Goal: Task Accomplishment & Management: Manage account settings

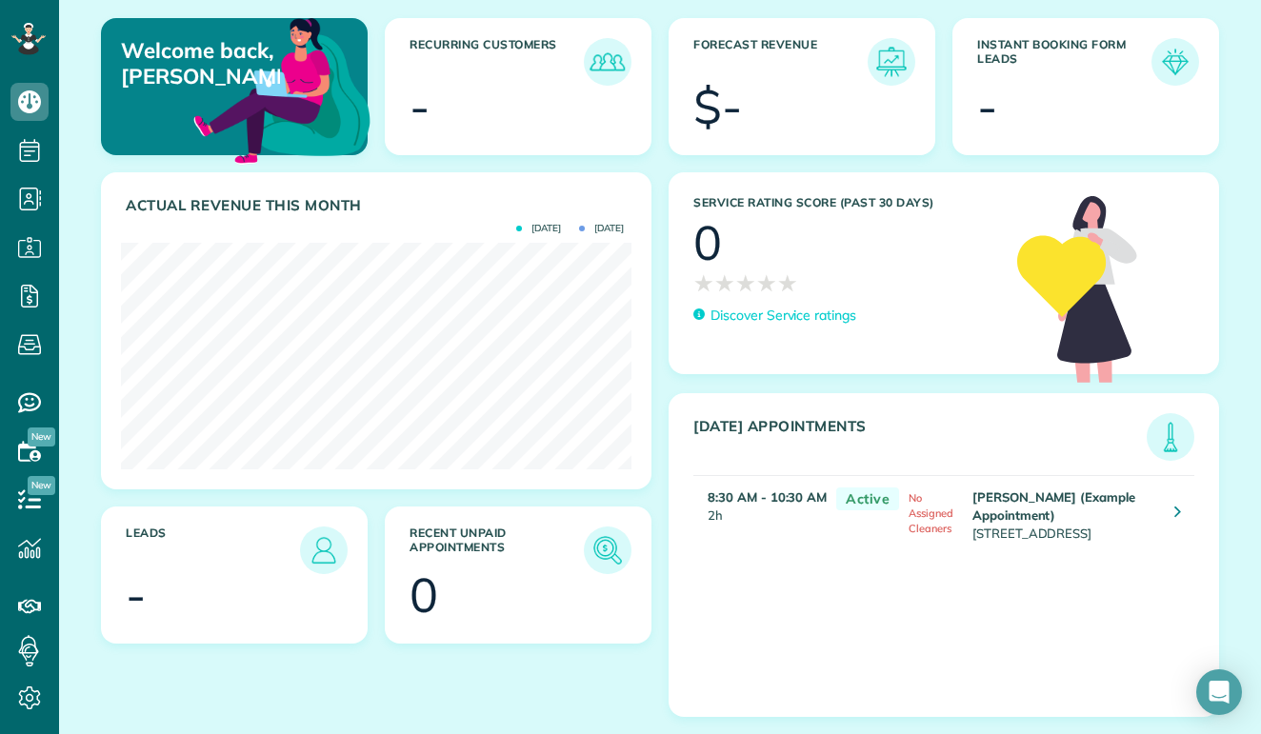
scroll to position [225, 0]
click at [1172, 437] on img at bounding box center [1171, 437] width 44 height 44
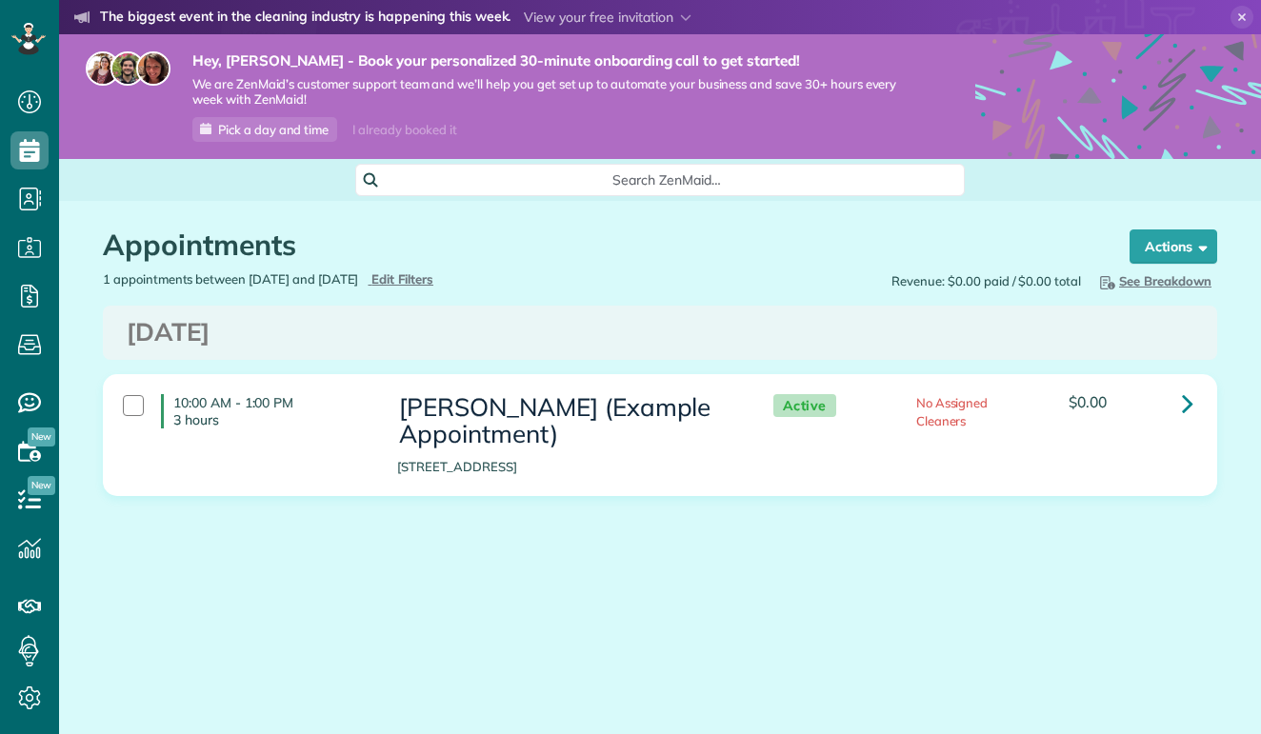
scroll to position [9, 9]
click at [1177, 421] on div "Active No Assigned Cleaners $0.00" at bounding box center [978, 408] width 457 height 46
click at [1180, 415] on link at bounding box center [1188, 404] width 38 height 38
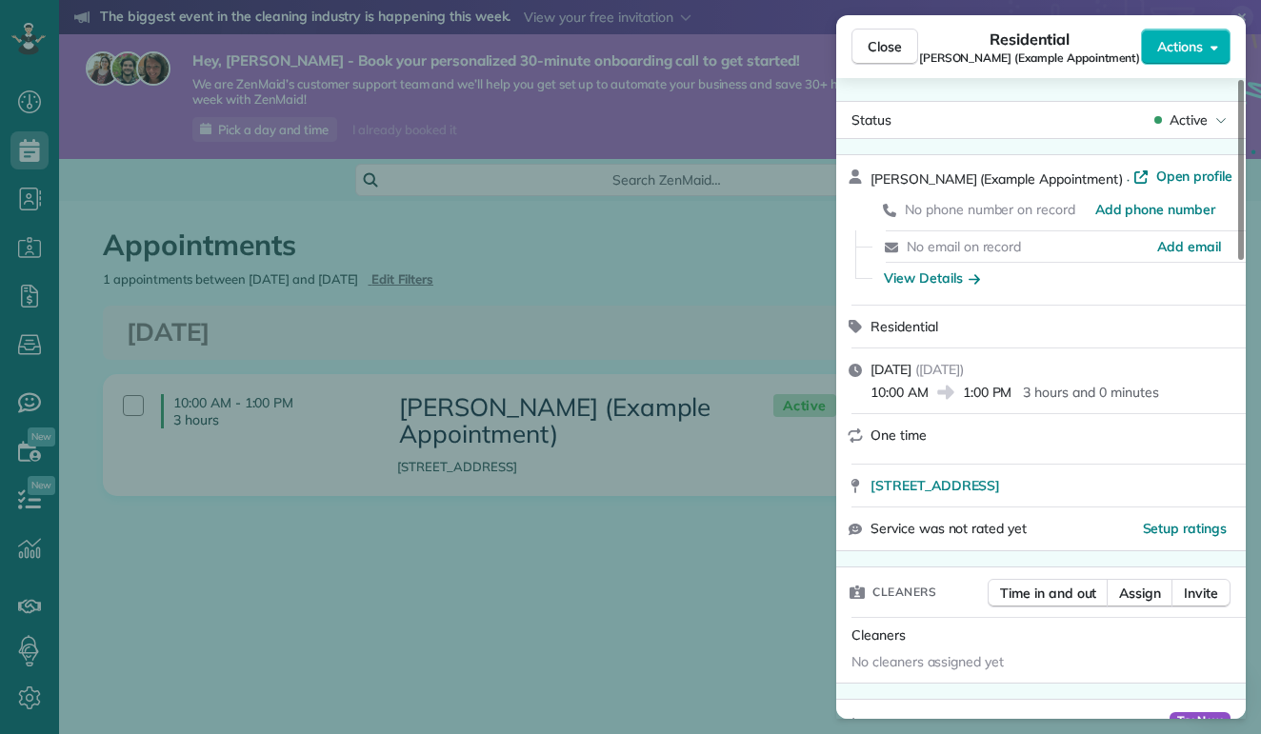
click at [794, 591] on div "Close Residential [PERSON_NAME] (Example Appointment) Actions Status Active [PE…" at bounding box center [630, 367] width 1261 height 734
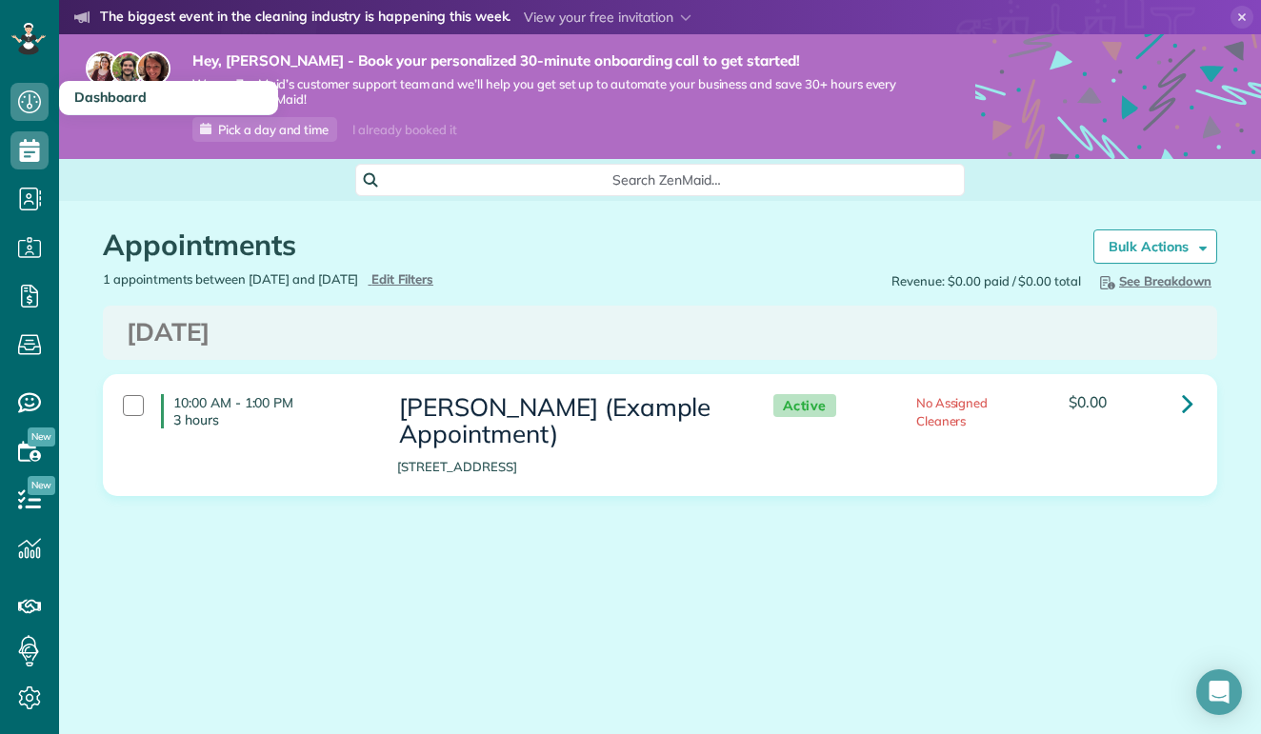
click at [25, 97] on use at bounding box center [29, 101] width 23 height 23
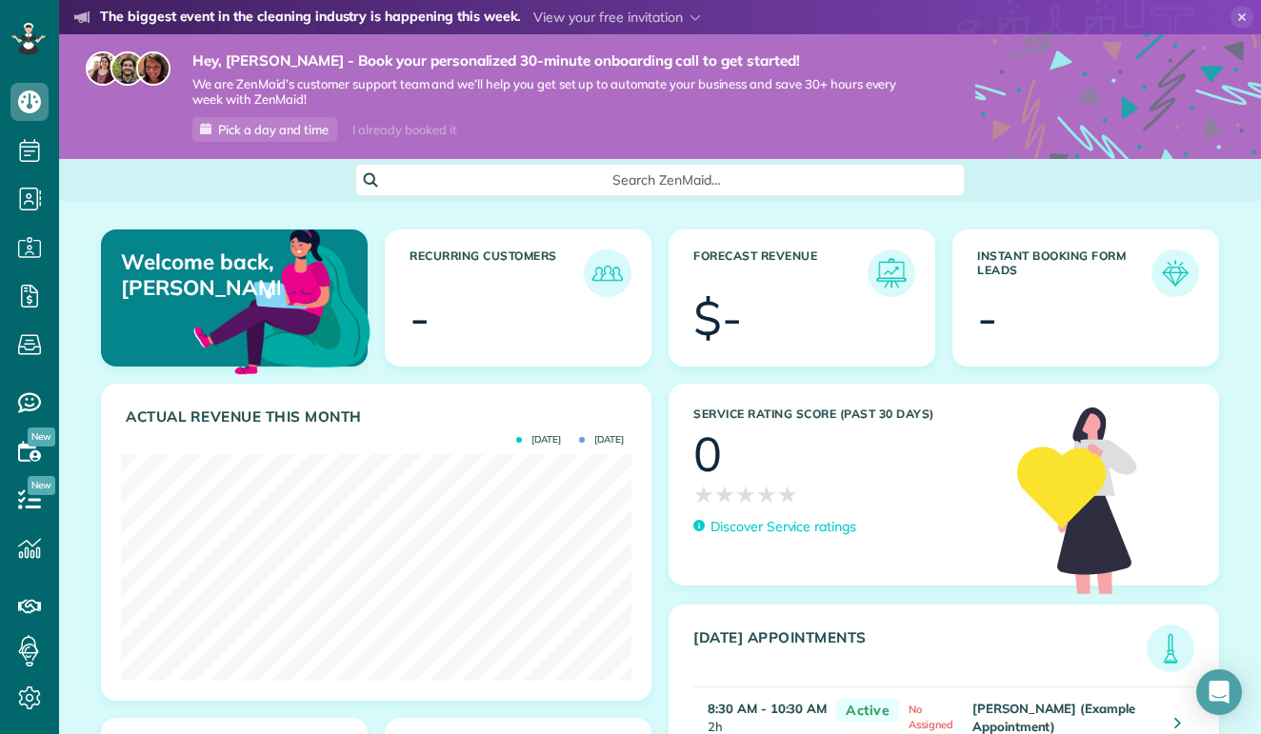
scroll to position [227, 511]
click at [25, 33] on icon at bounding box center [28, 39] width 34 height 32
click at [463, 266] on h3 "Recurring Customers" at bounding box center [497, 274] width 174 height 48
click at [607, 274] on img at bounding box center [608, 273] width 44 height 44
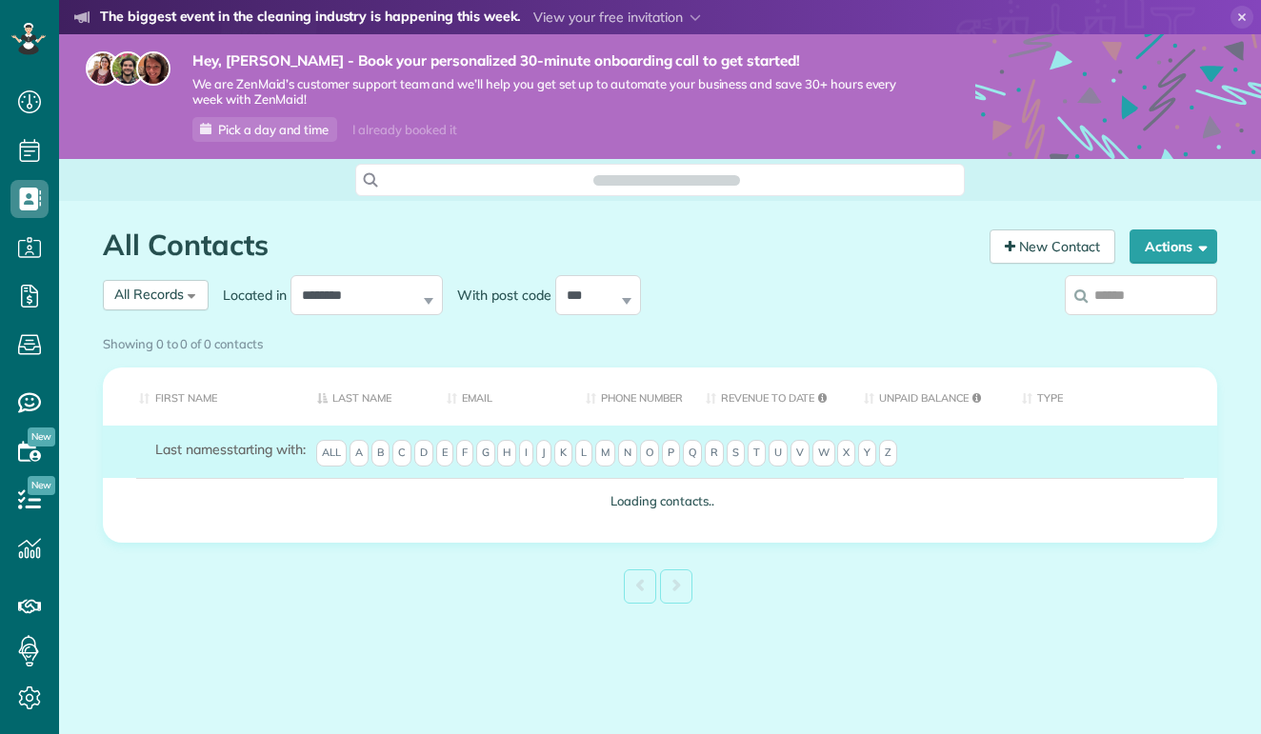
scroll to position [9, 9]
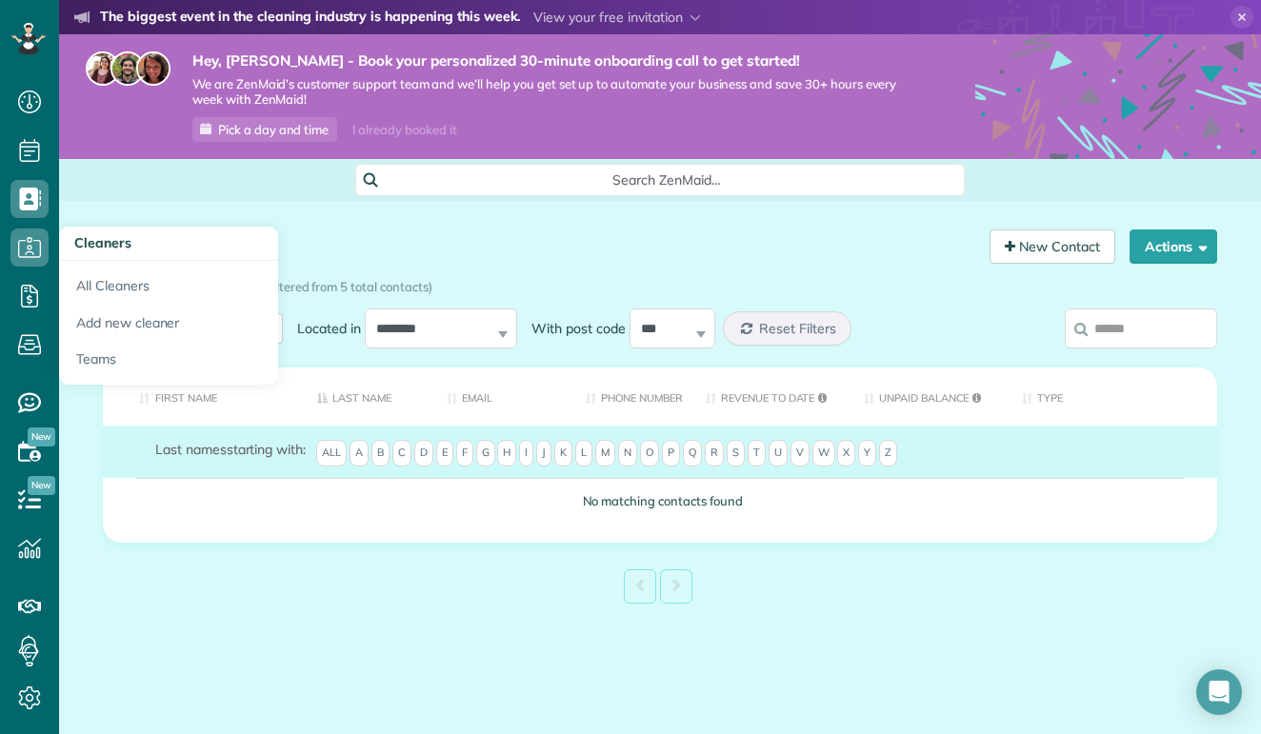
click at [31, 244] on icon at bounding box center [29, 248] width 38 height 38
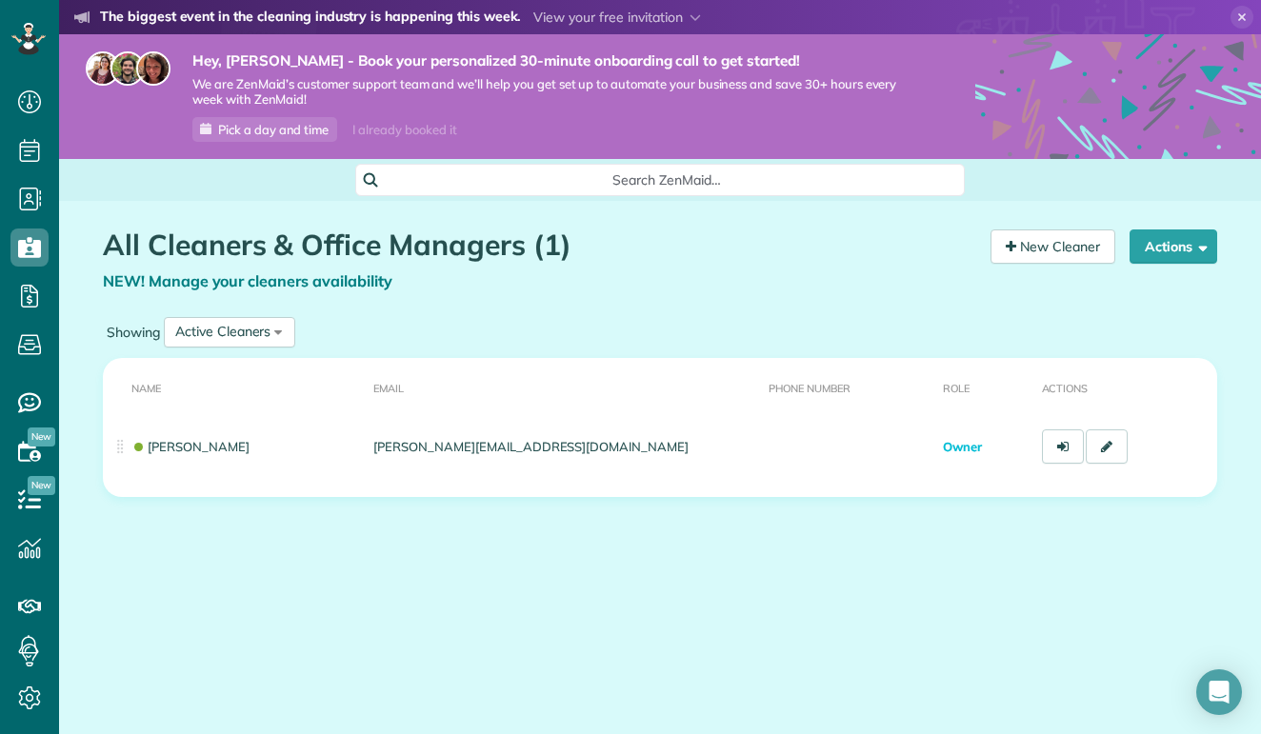
scroll to position [9, 9]
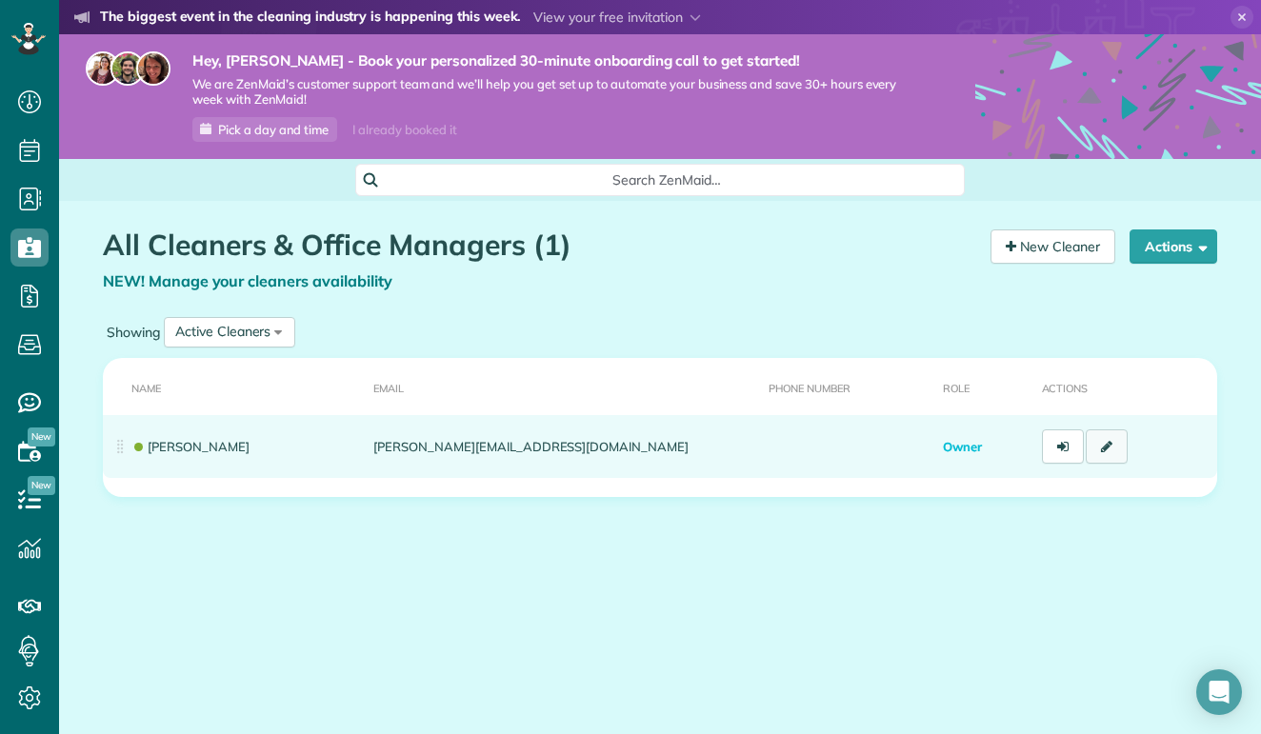
click at [1117, 451] on link at bounding box center [1107, 447] width 42 height 34
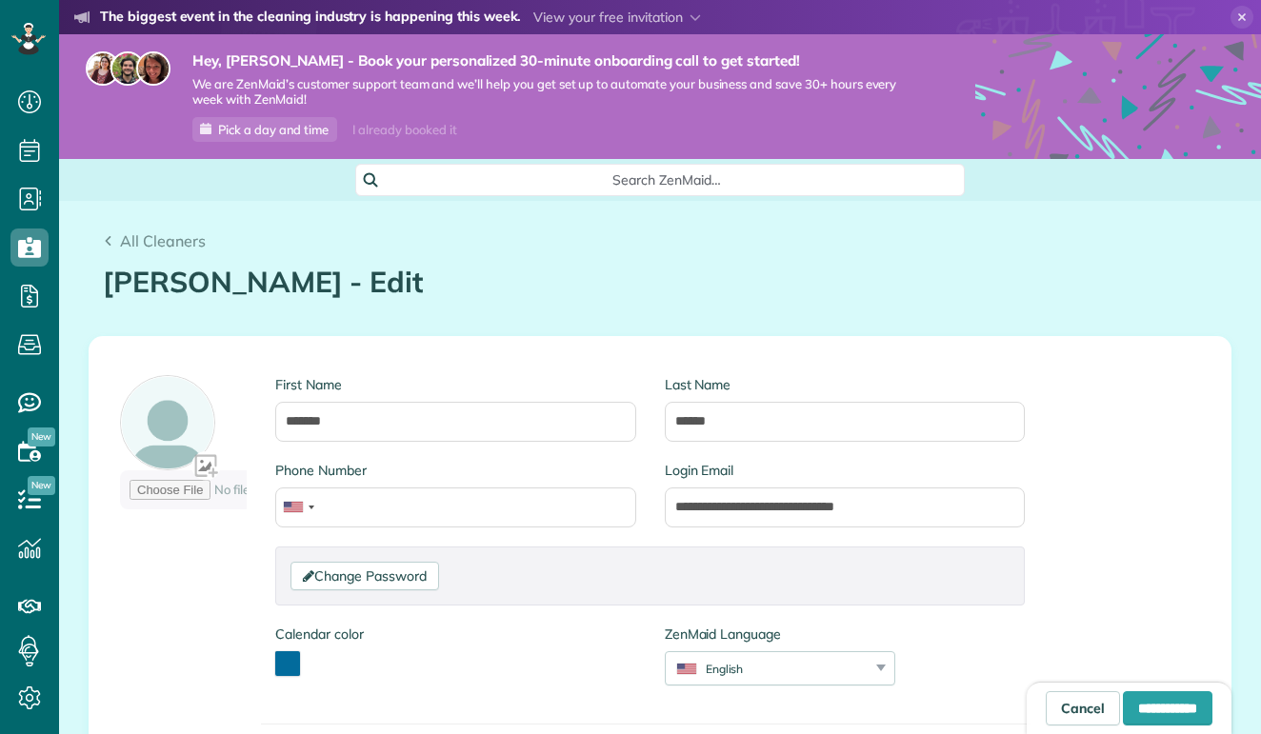
scroll to position [9, 9]
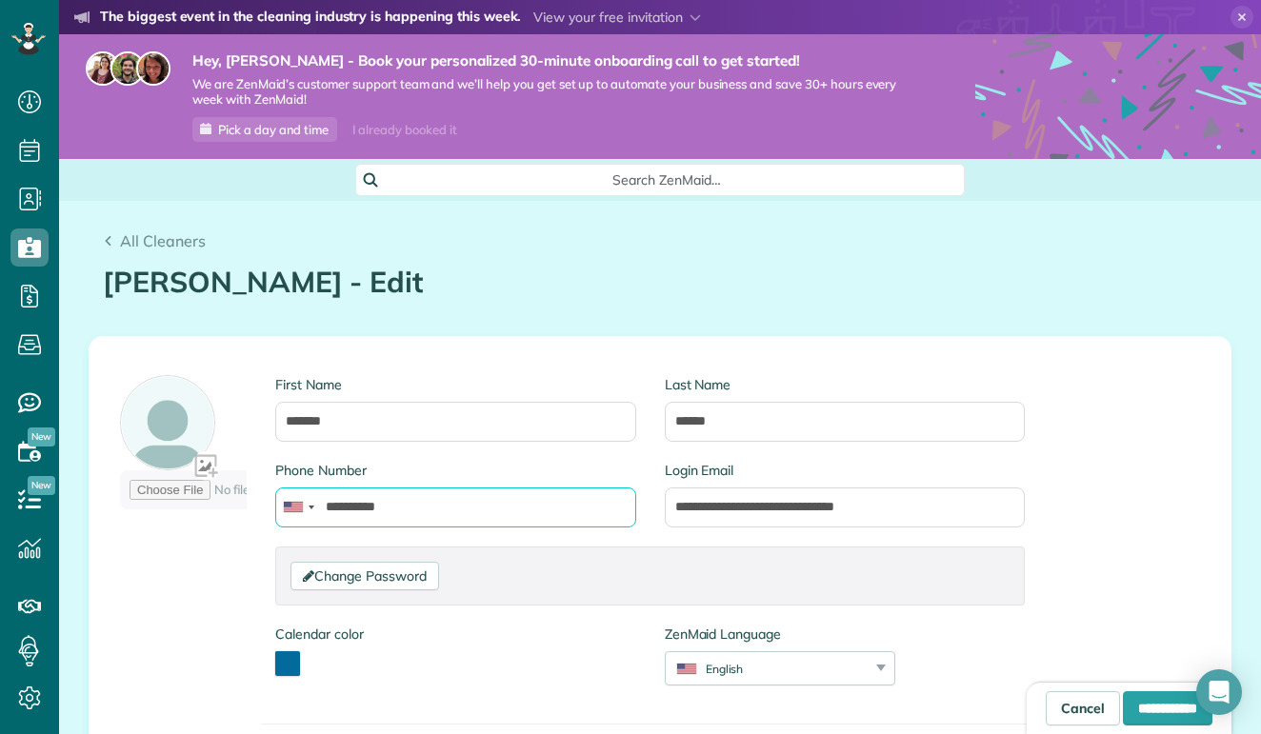
type input "**********"
click at [578, 547] on div "Change Password Password Password Confirmation Password Password should contain…" at bounding box center [650, 576] width 750 height 59
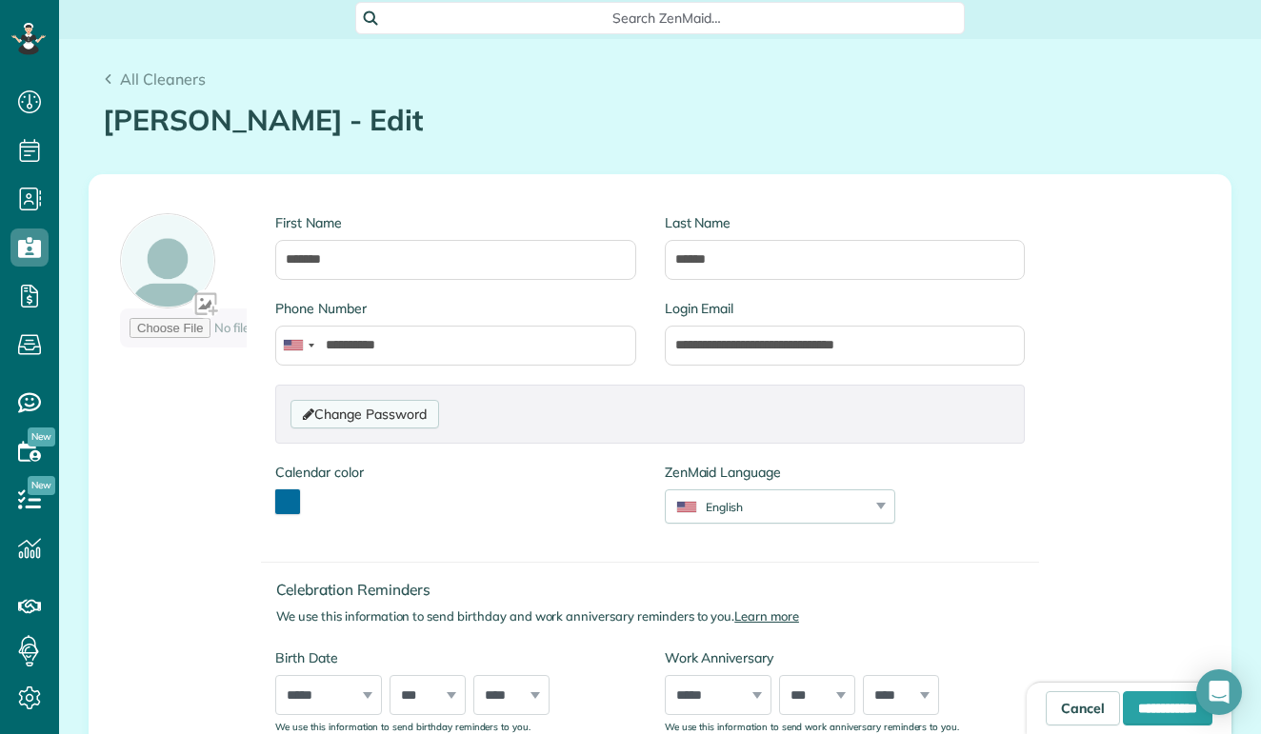
scroll to position [195, 0]
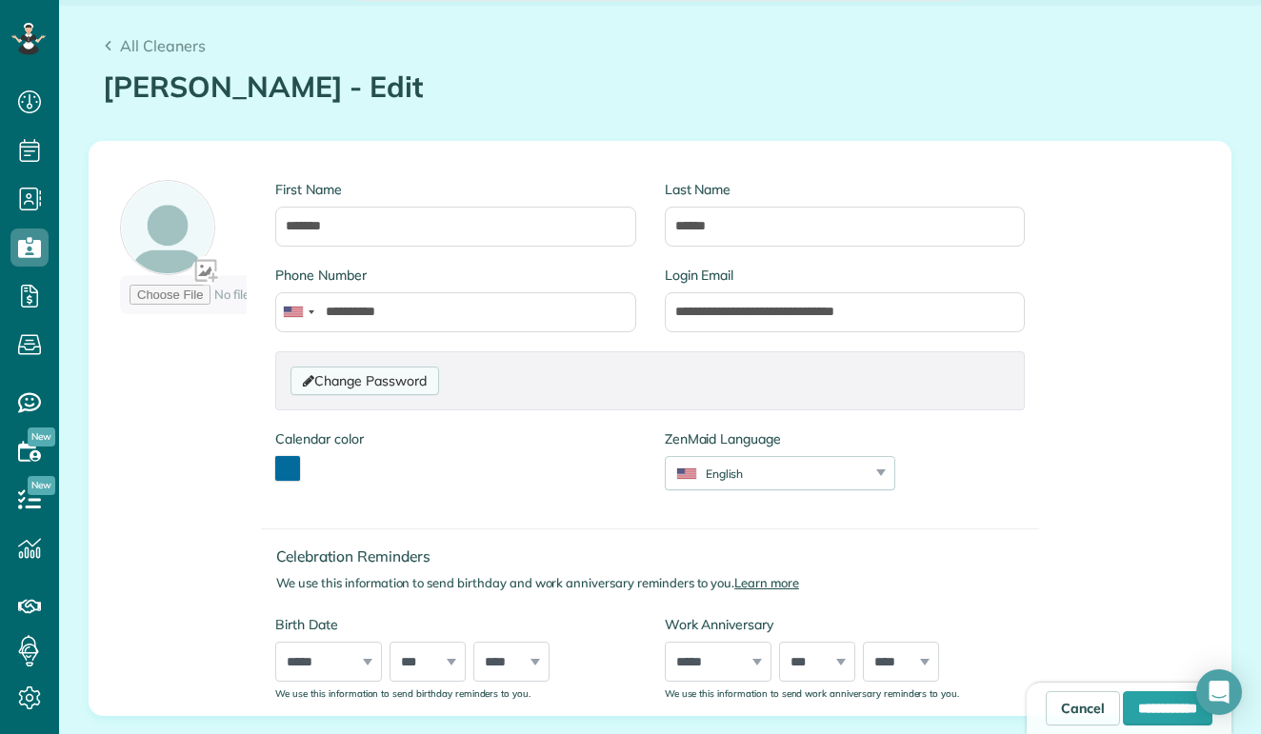
click at [391, 380] on link "Change Password" at bounding box center [365, 381] width 148 height 29
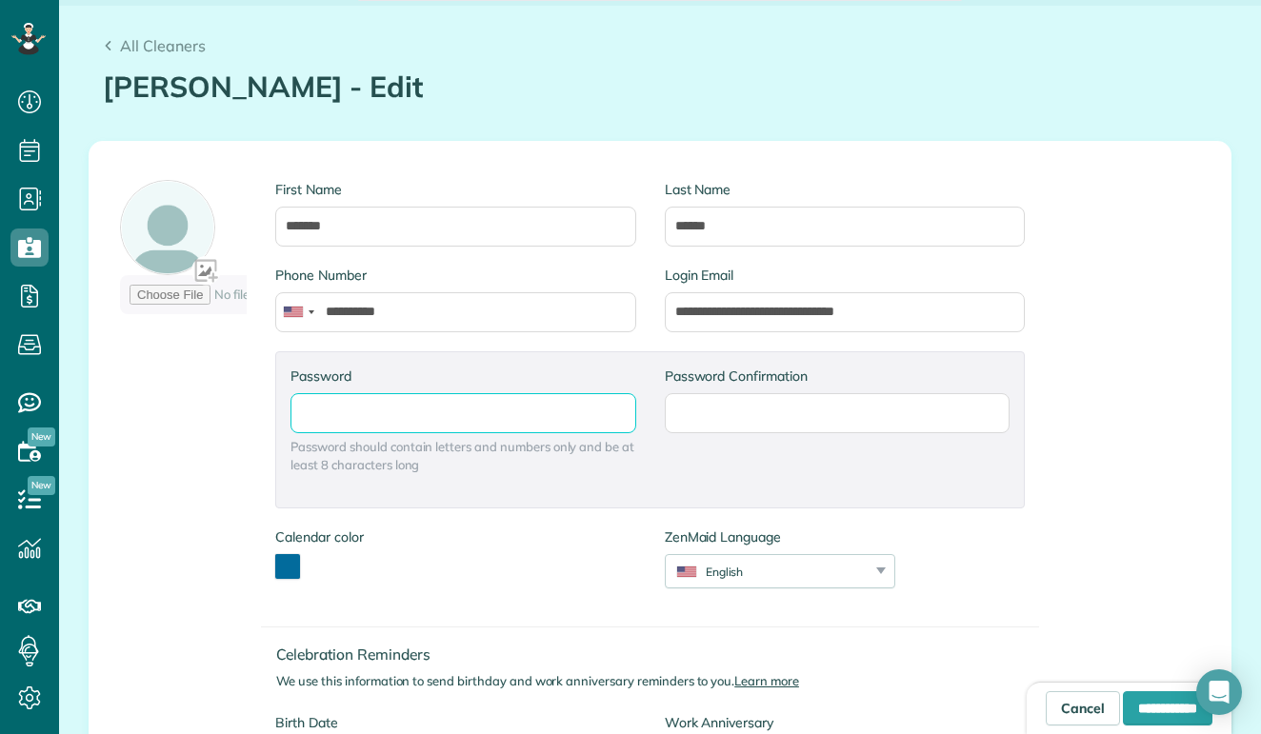
click at [401, 400] on input "Password" at bounding box center [463, 413] width 345 height 40
click at [432, 419] on input "Password" at bounding box center [463, 413] width 345 height 40
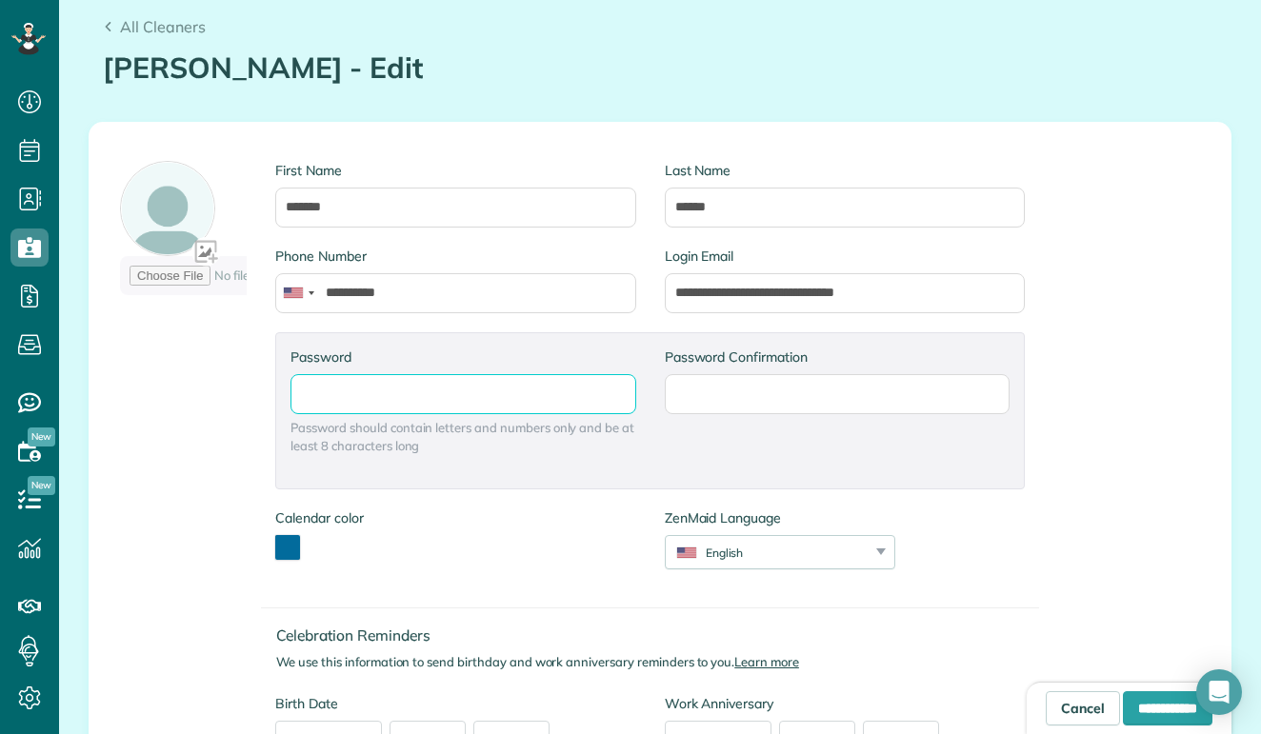
scroll to position [227, 0]
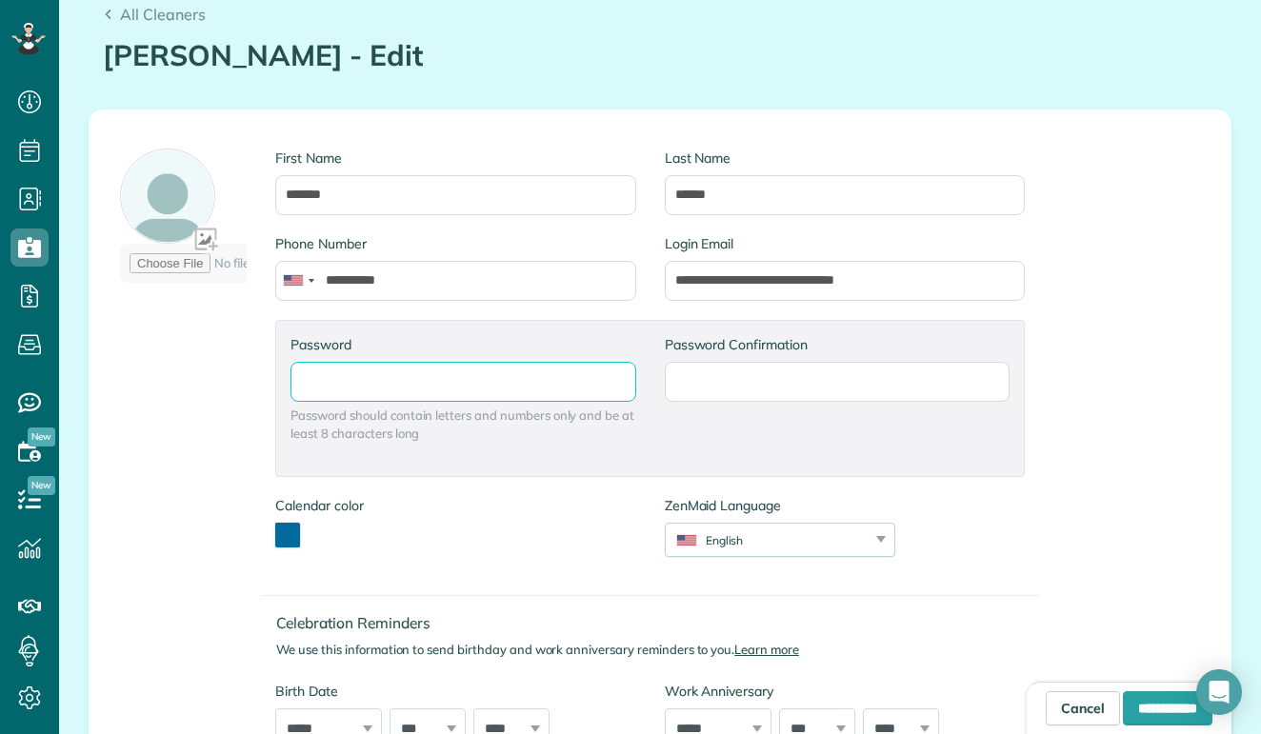
click at [436, 392] on input "Password" at bounding box center [463, 382] width 345 height 40
click at [654, 409] on div "Password Confirmation" at bounding box center [837, 378] width 373 height 86
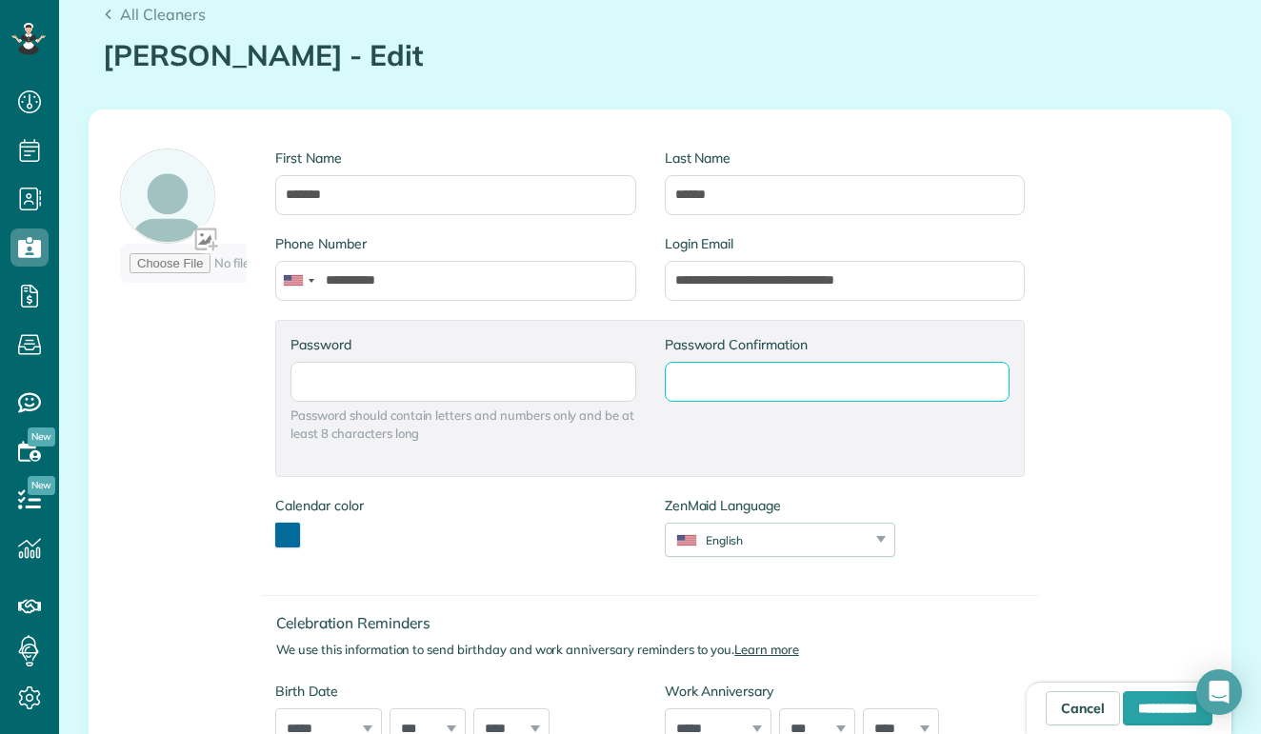
click at [673, 392] on input "Password Confirmation" at bounding box center [837, 382] width 345 height 40
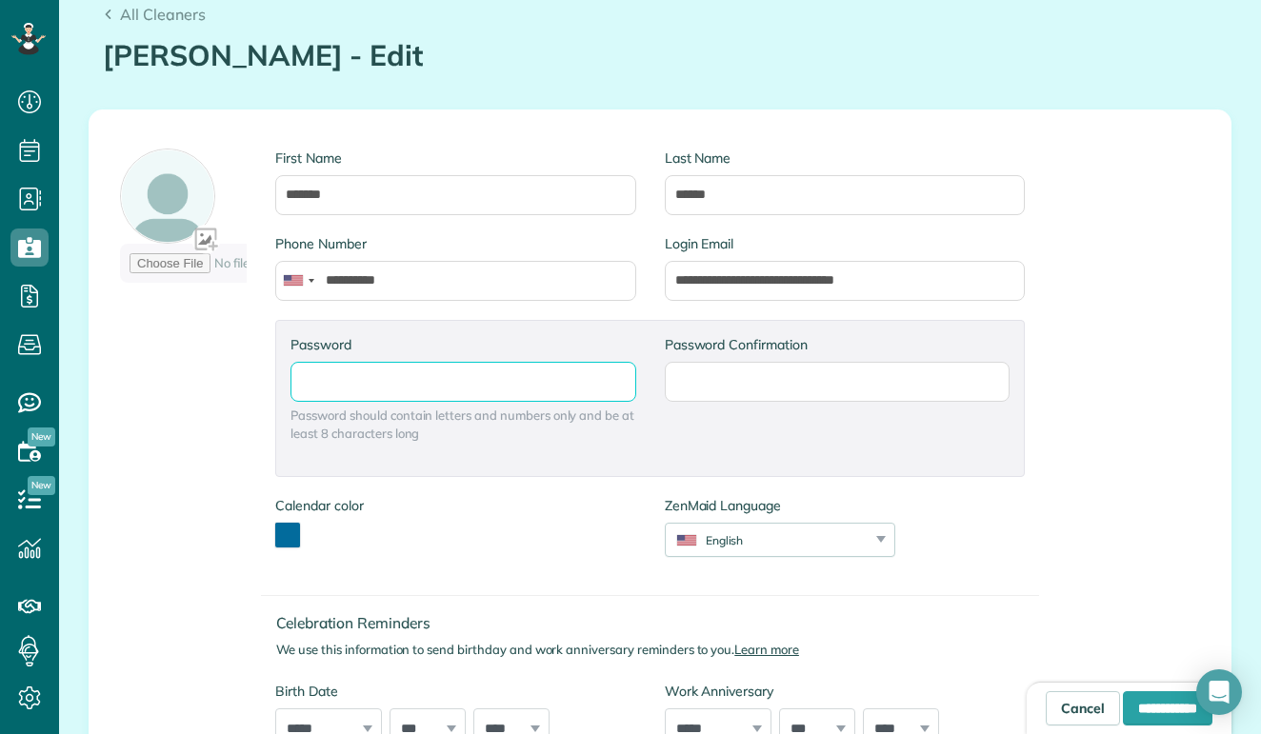
click at [540, 378] on input "Password" at bounding box center [463, 382] width 345 height 40
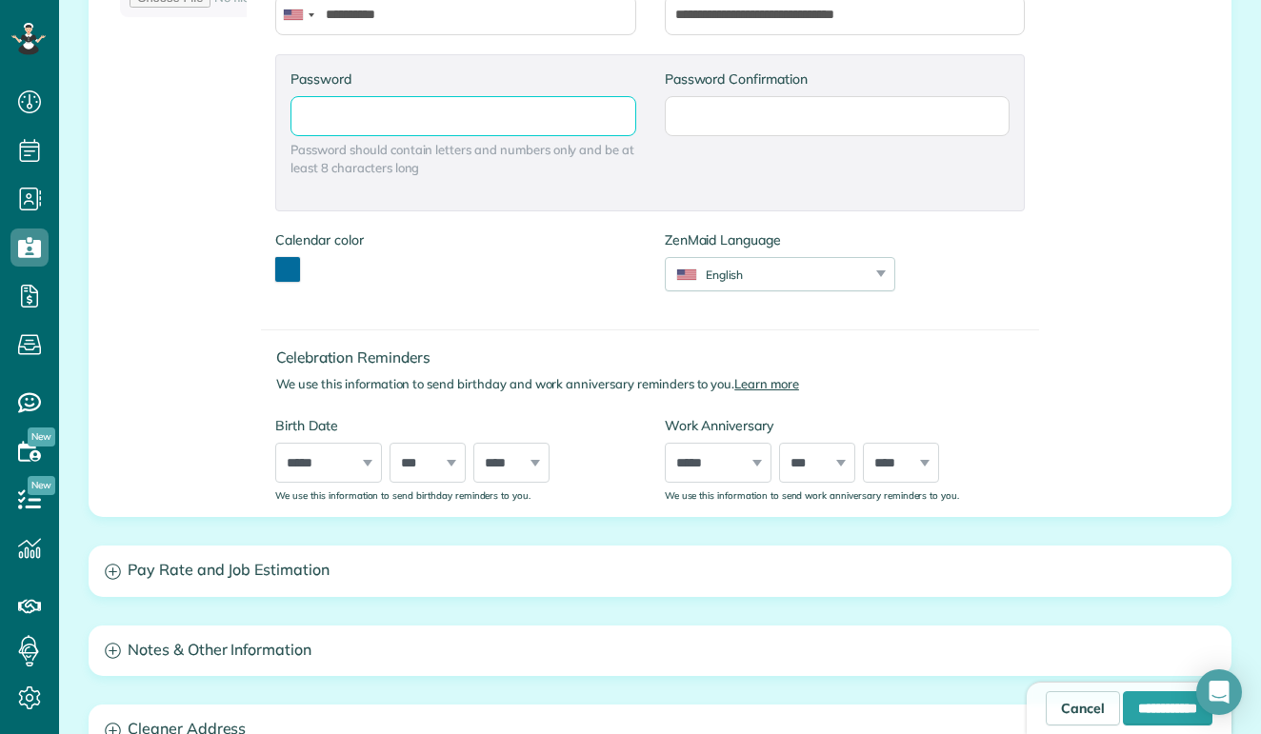
scroll to position [499, 0]
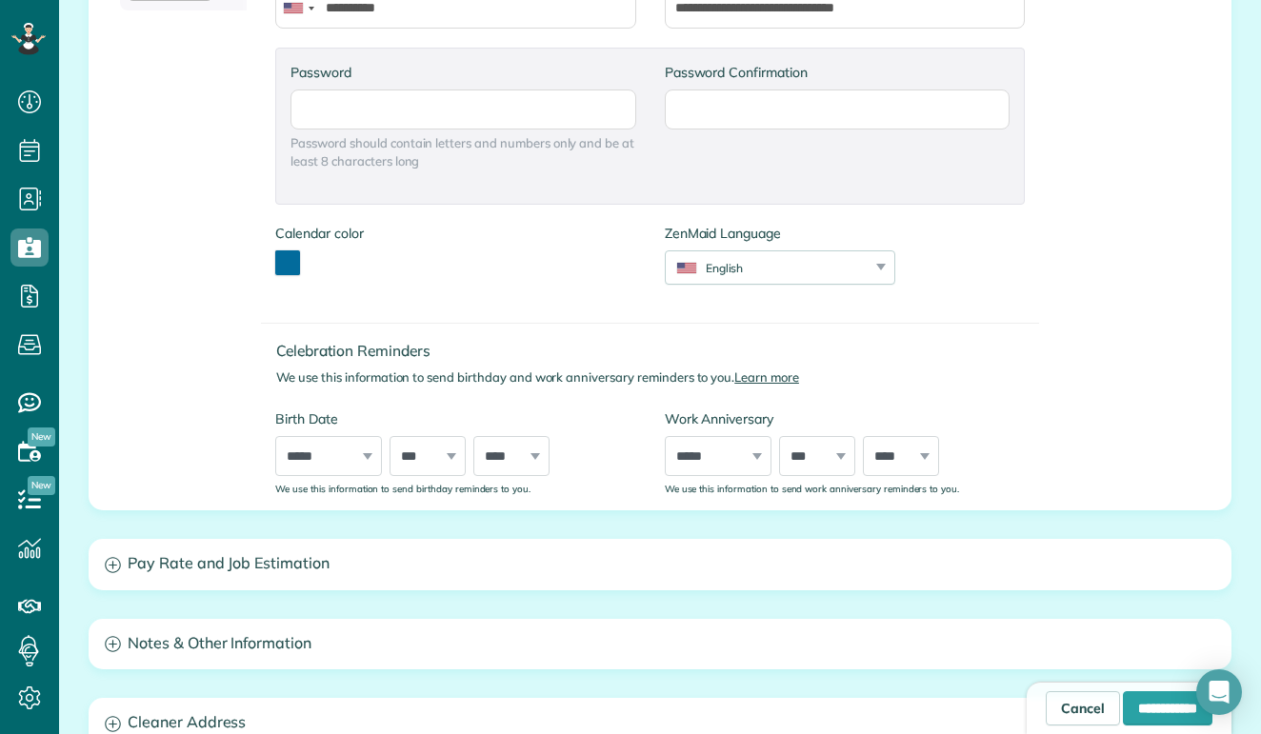
click at [365, 453] on div "***** ******* ******** ***** ***** *** **** **** ****** ********* ******* *****…" at bounding box center [328, 456] width 107 height 40
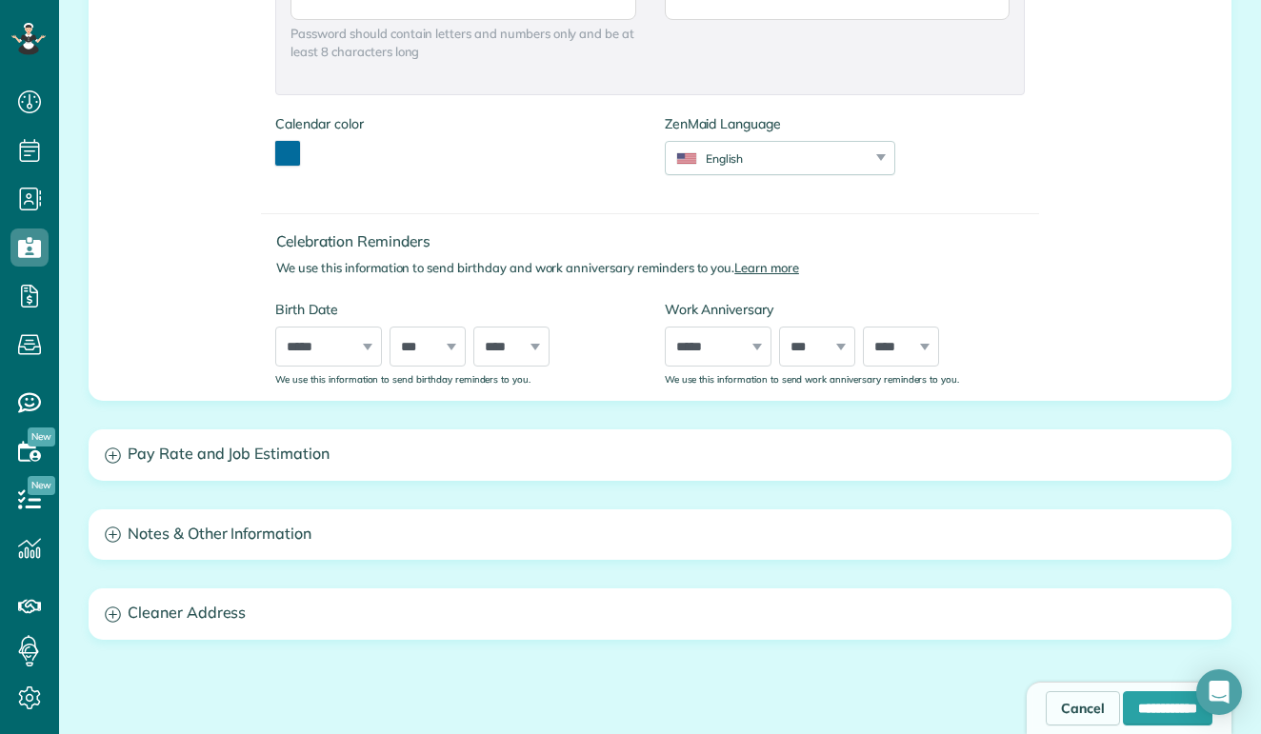
scroll to position [624, 0]
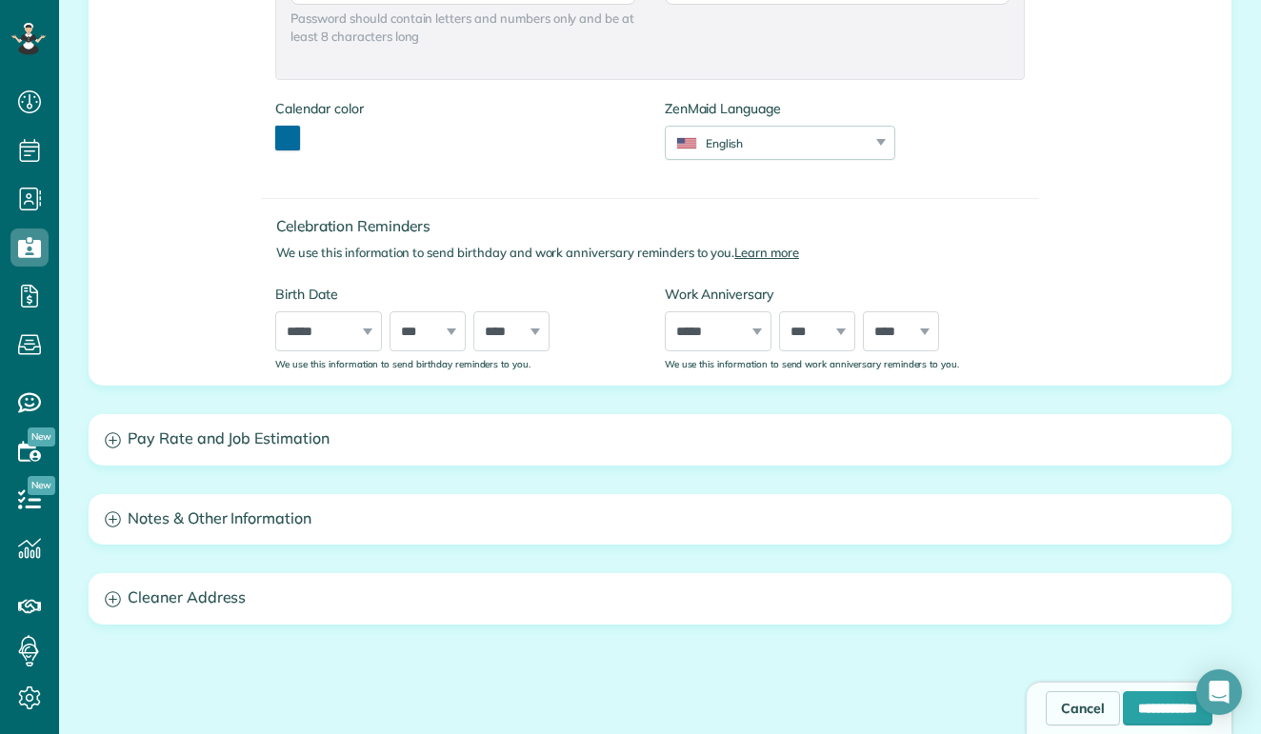
click at [110, 441] on icon at bounding box center [113, 440] width 16 height 16
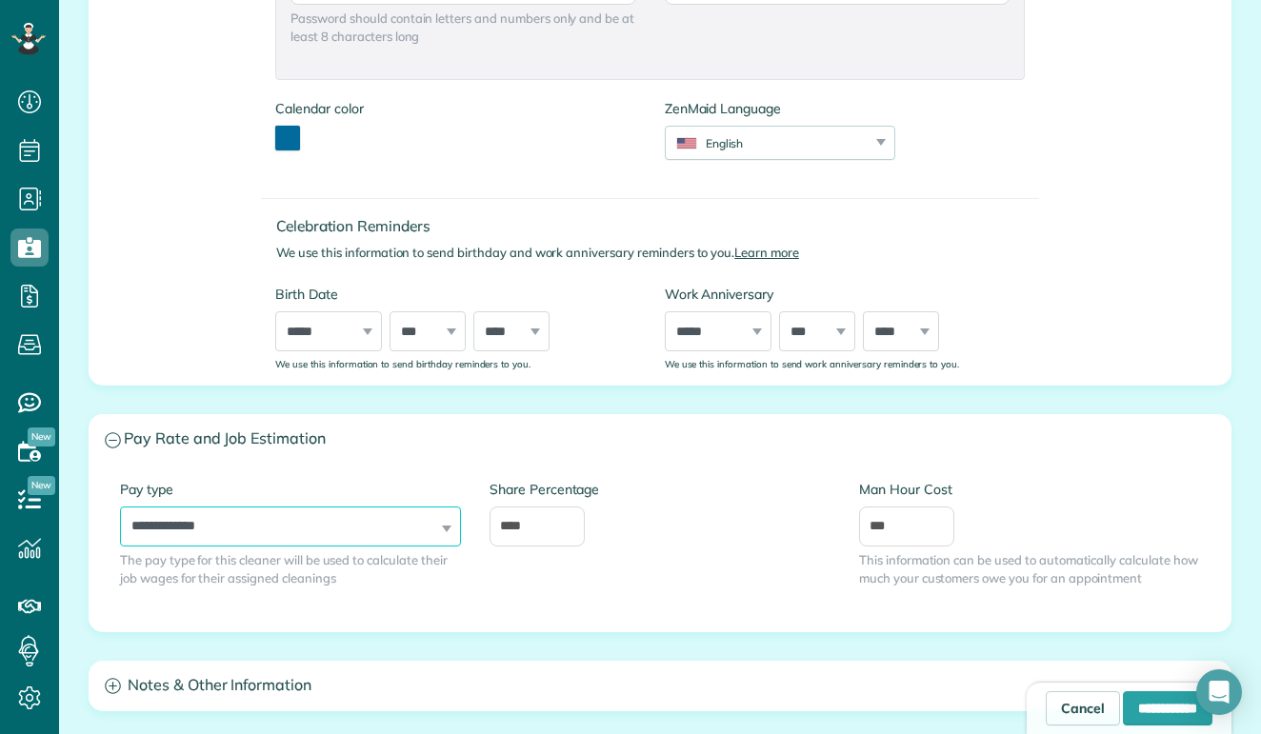
select select "******"
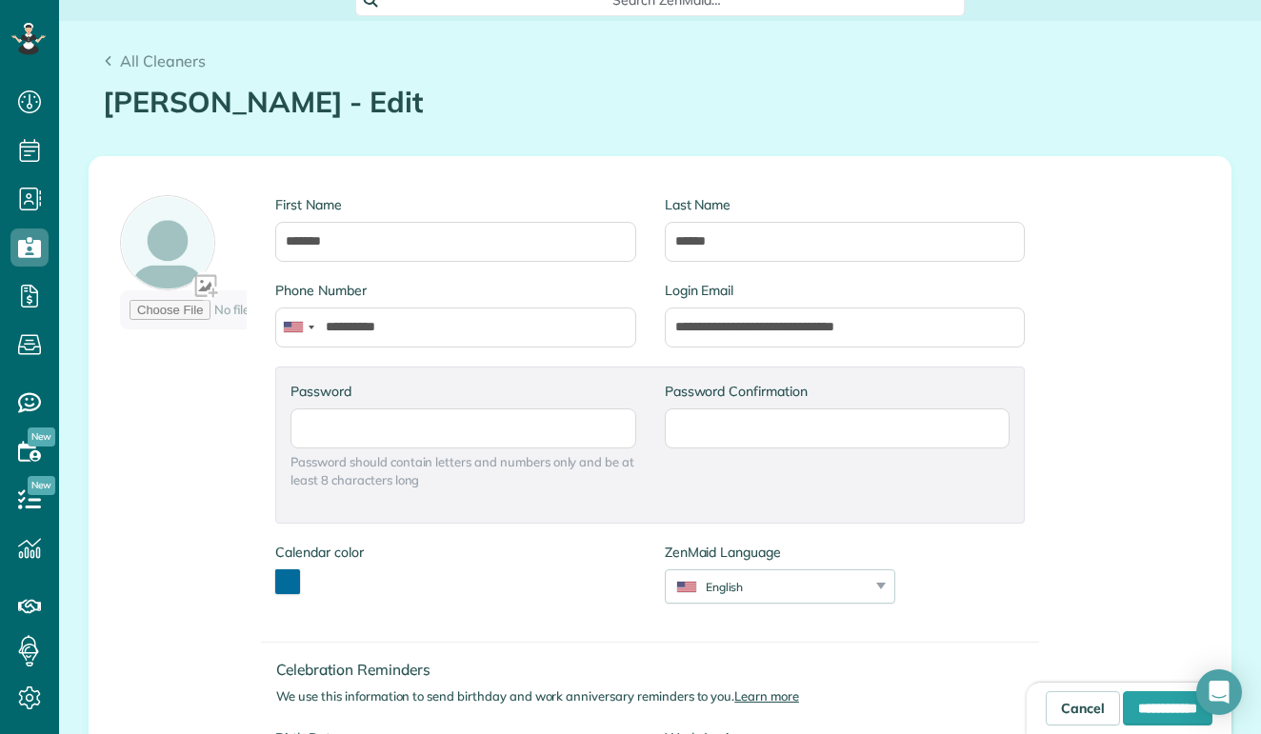
scroll to position [193, 0]
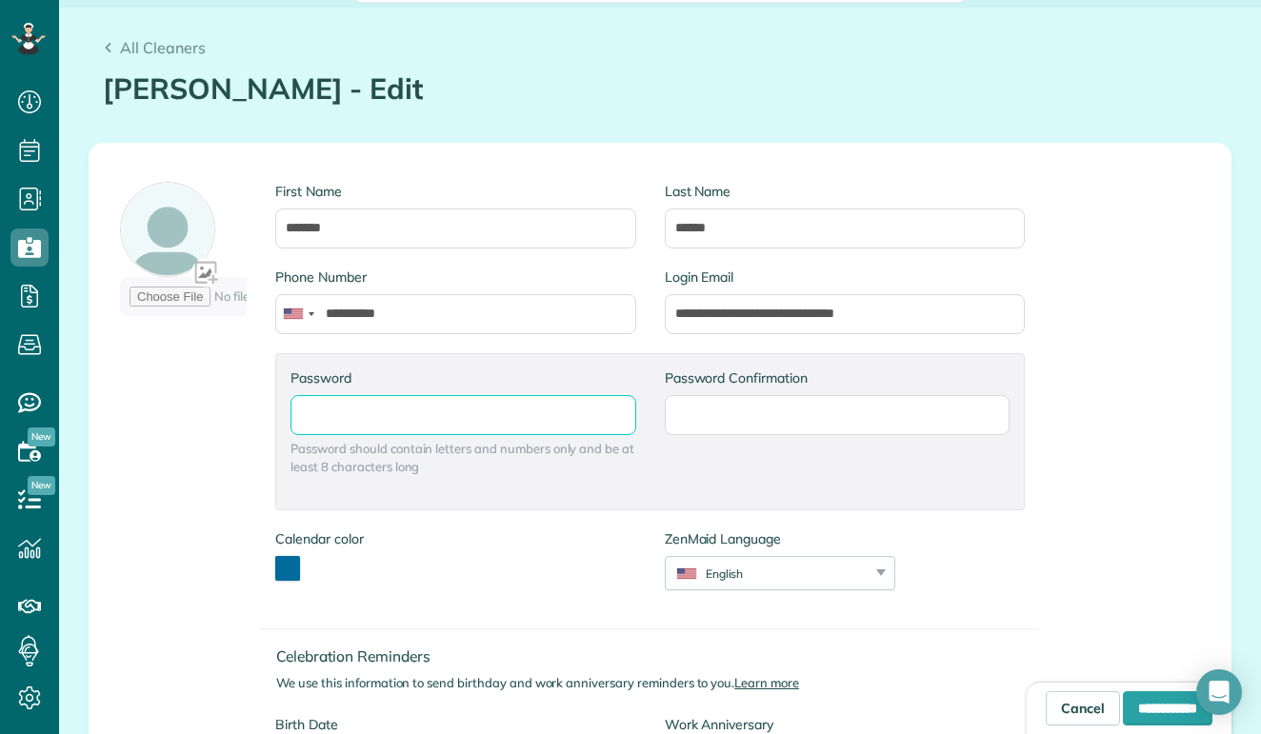
click at [375, 414] on input "Password" at bounding box center [463, 415] width 345 height 40
type input "*"
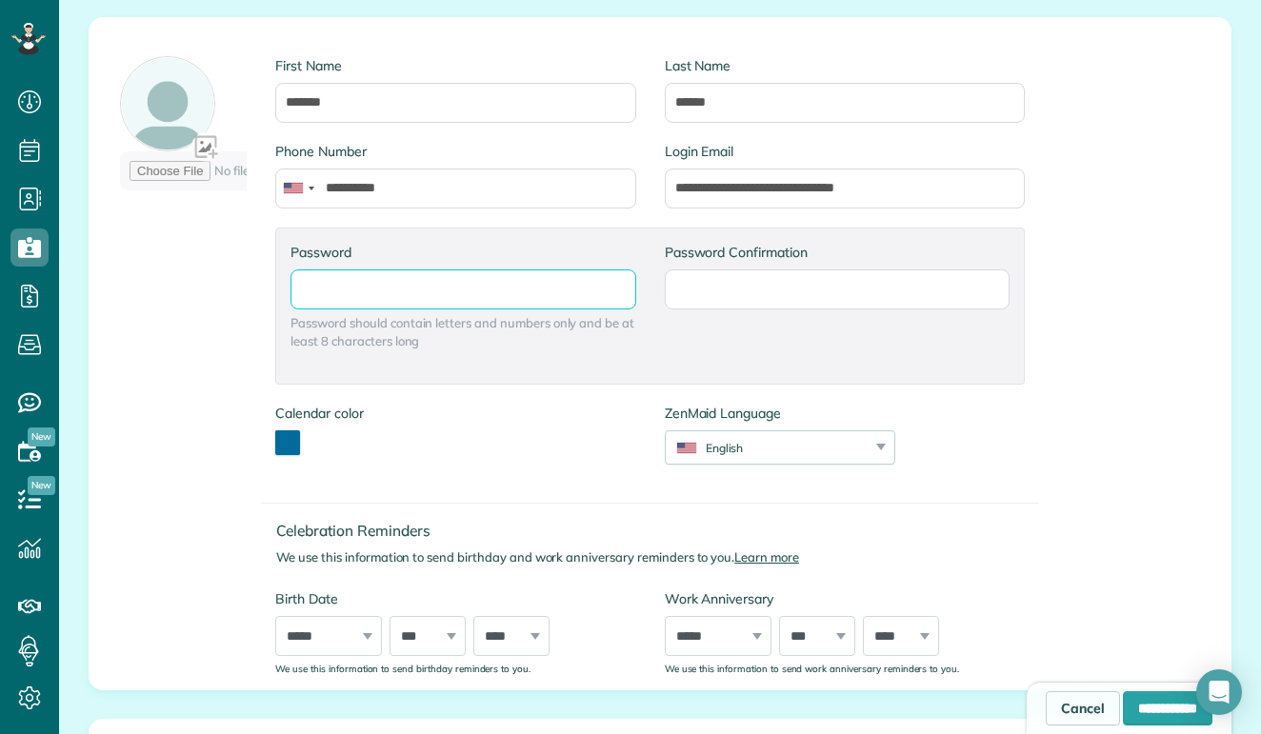
scroll to position [313, 0]
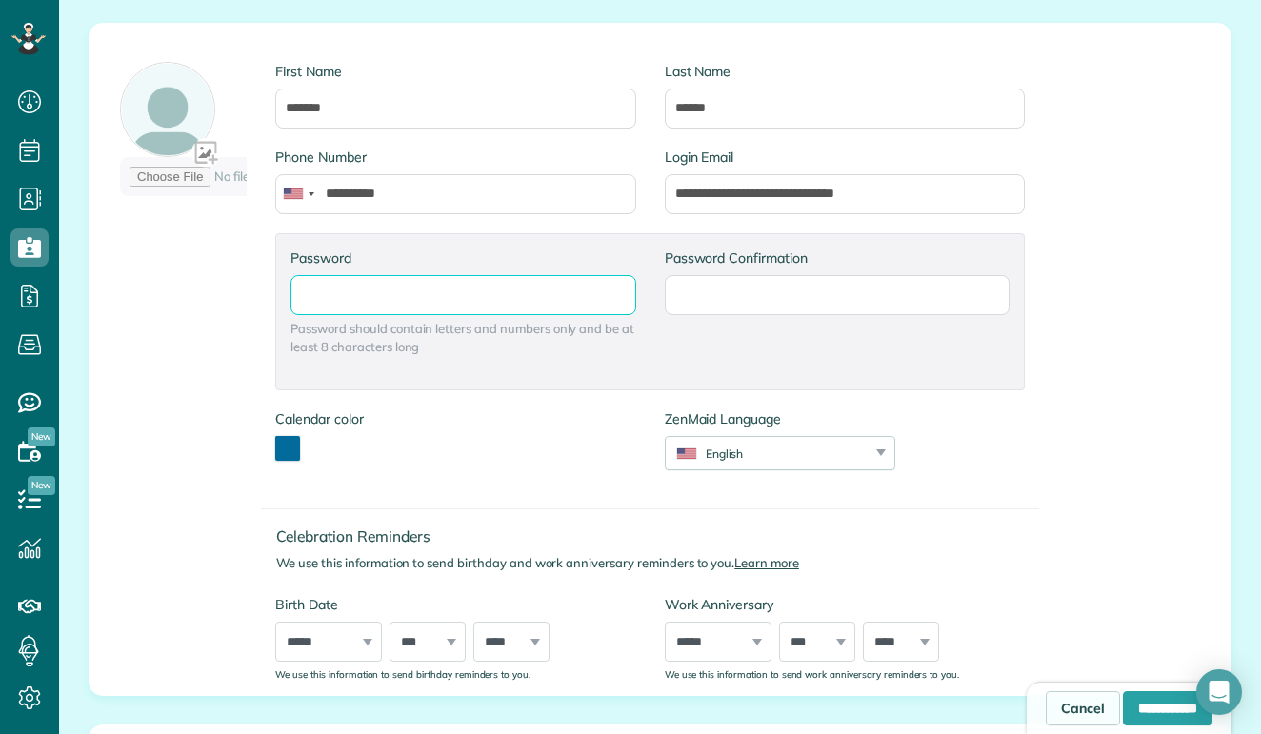
click at [394, 291] on input "Password" at bounding box center [463, 295] width 345 height 40
type input "*******"
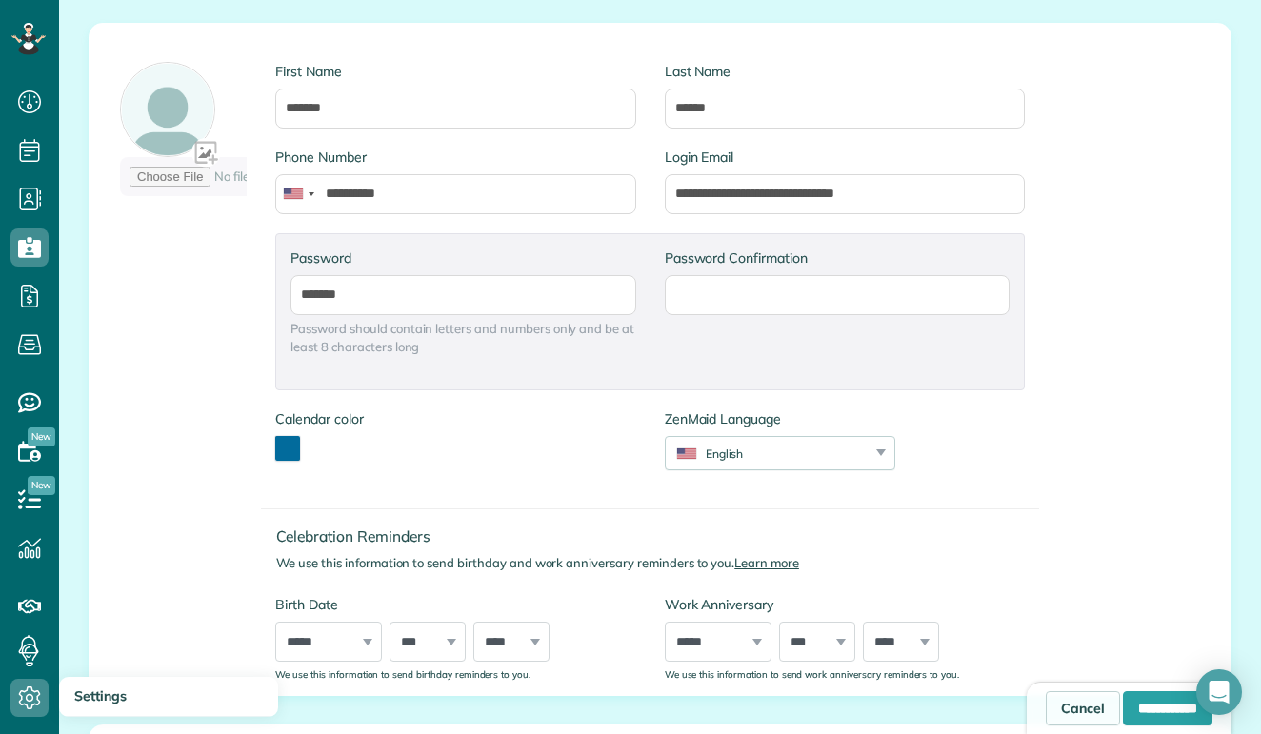
click at [15, 699] on icon at bounding box center [29, 698] width 38 height 38
